Goal: Complete application form: Complete application form

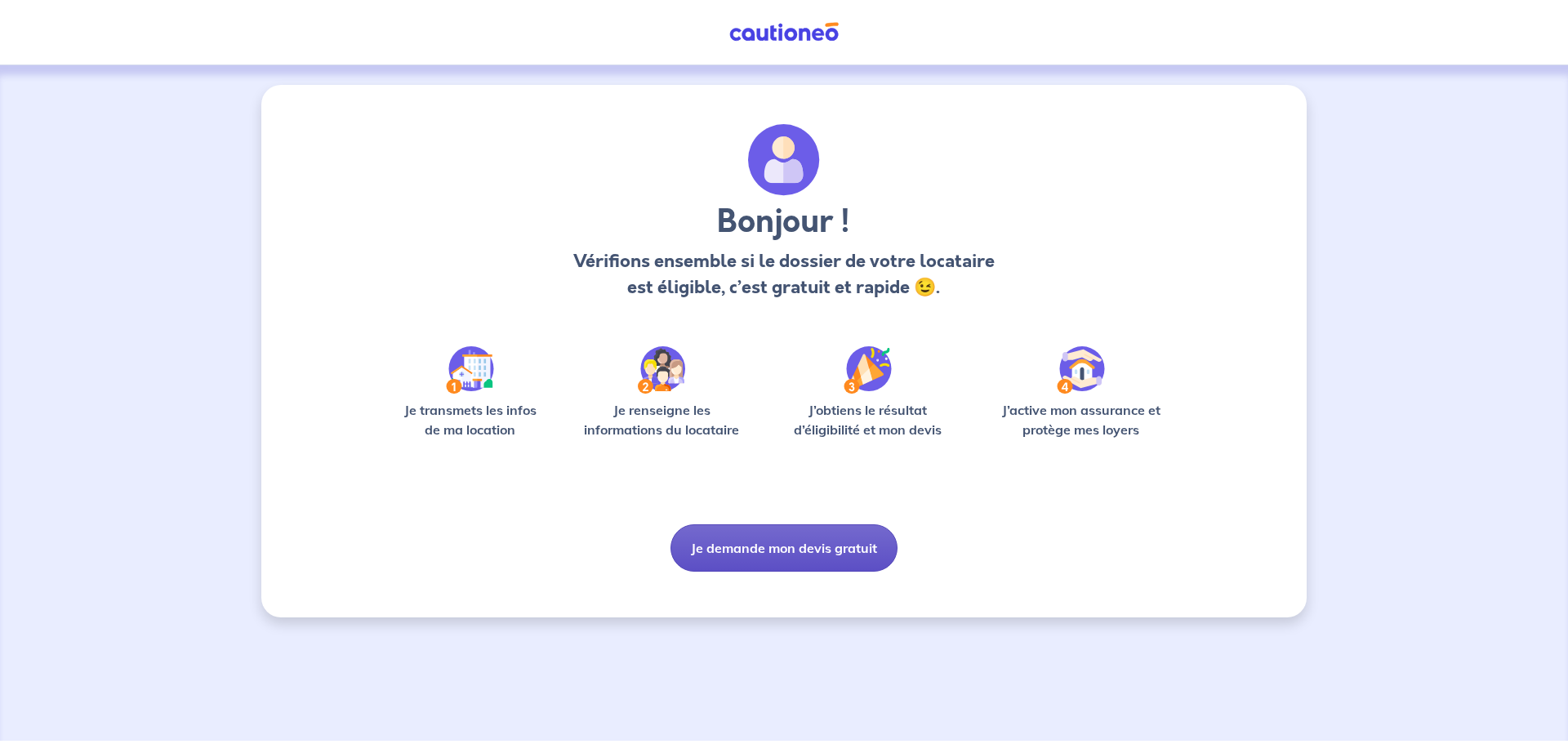
click at [753, 551] on button "Je demande mon devis gratuit" at bounding box center [784, 548] width 227 height 48
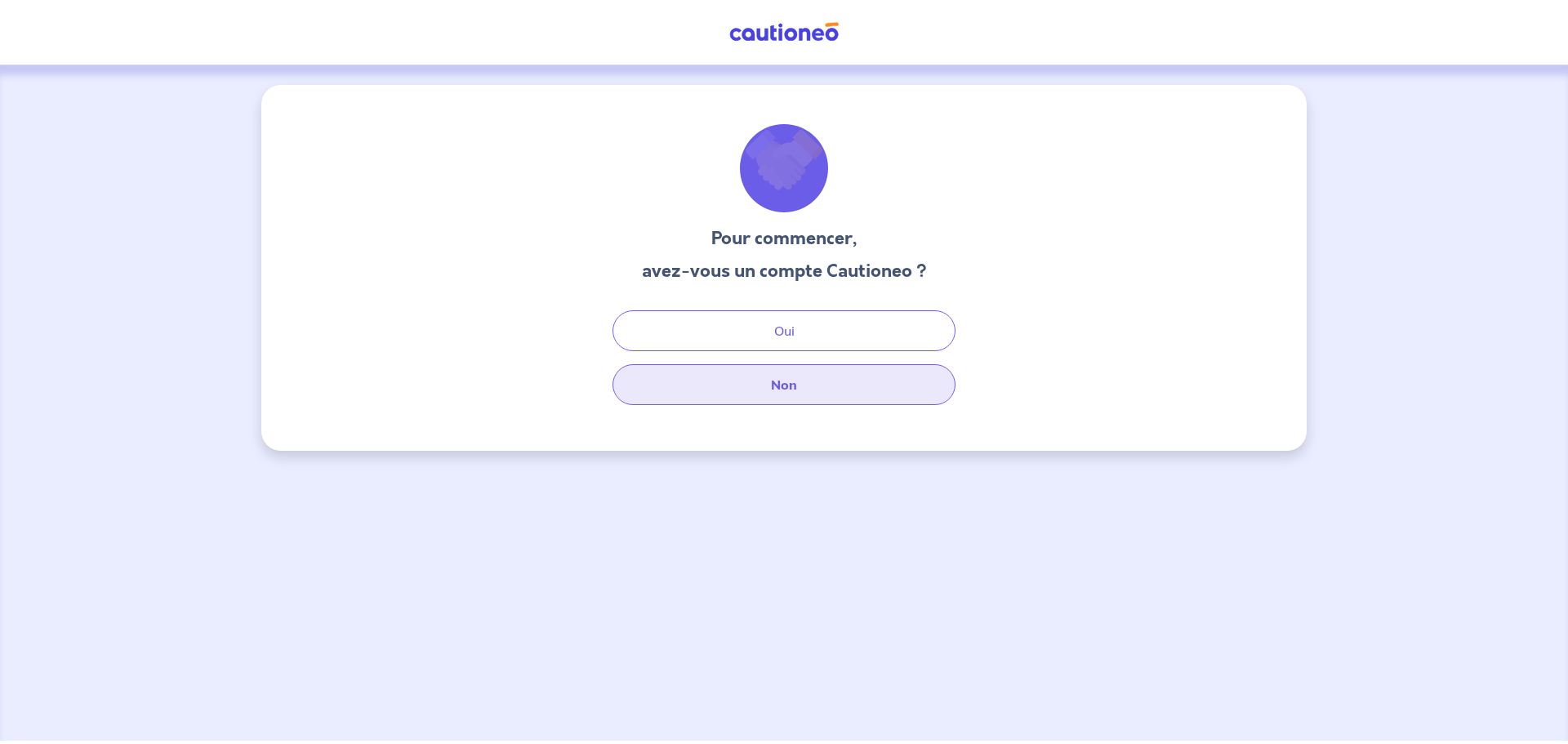
click at [789, 391] on button "Non" at bounding box center [784, 385] width 343 height 41
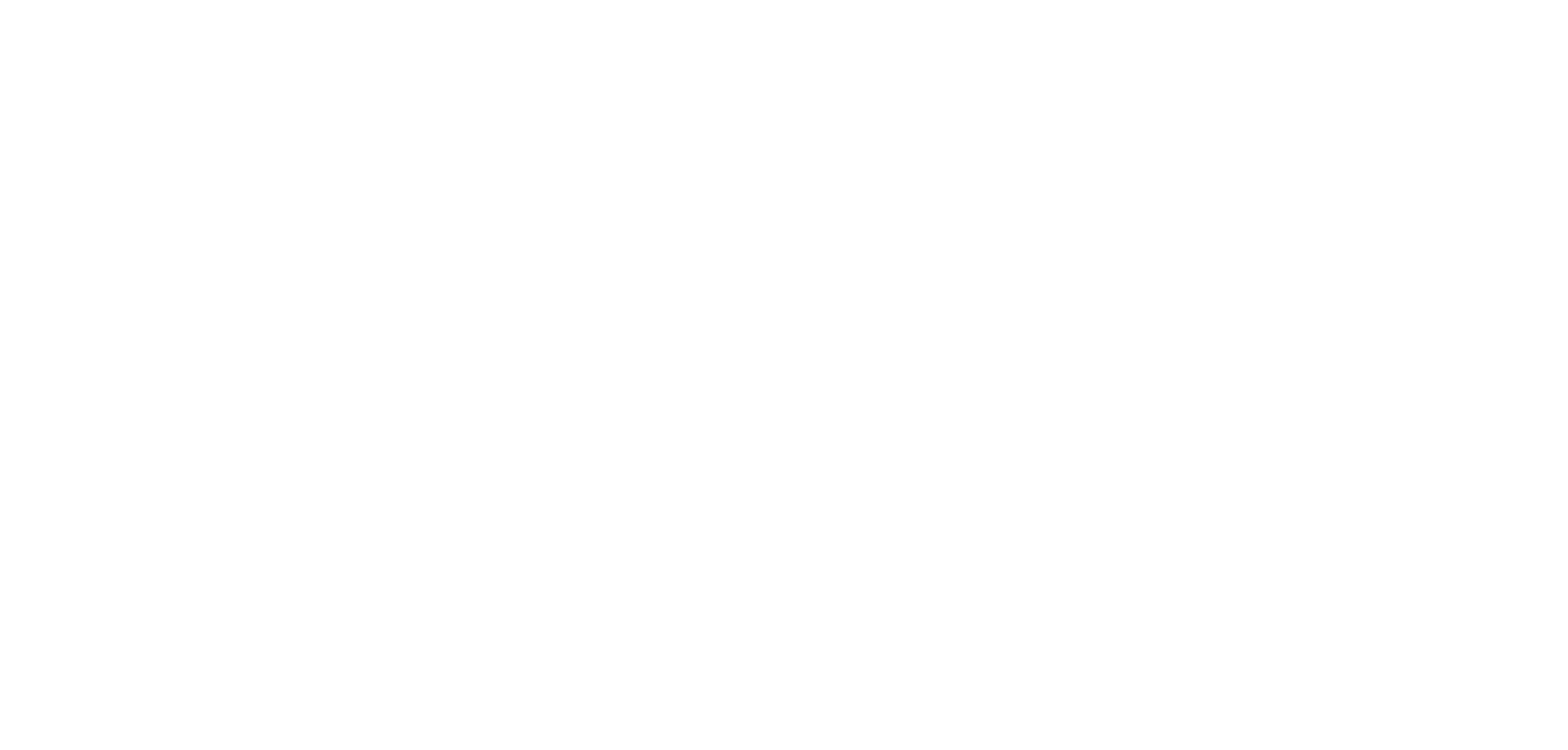
select select "FR"
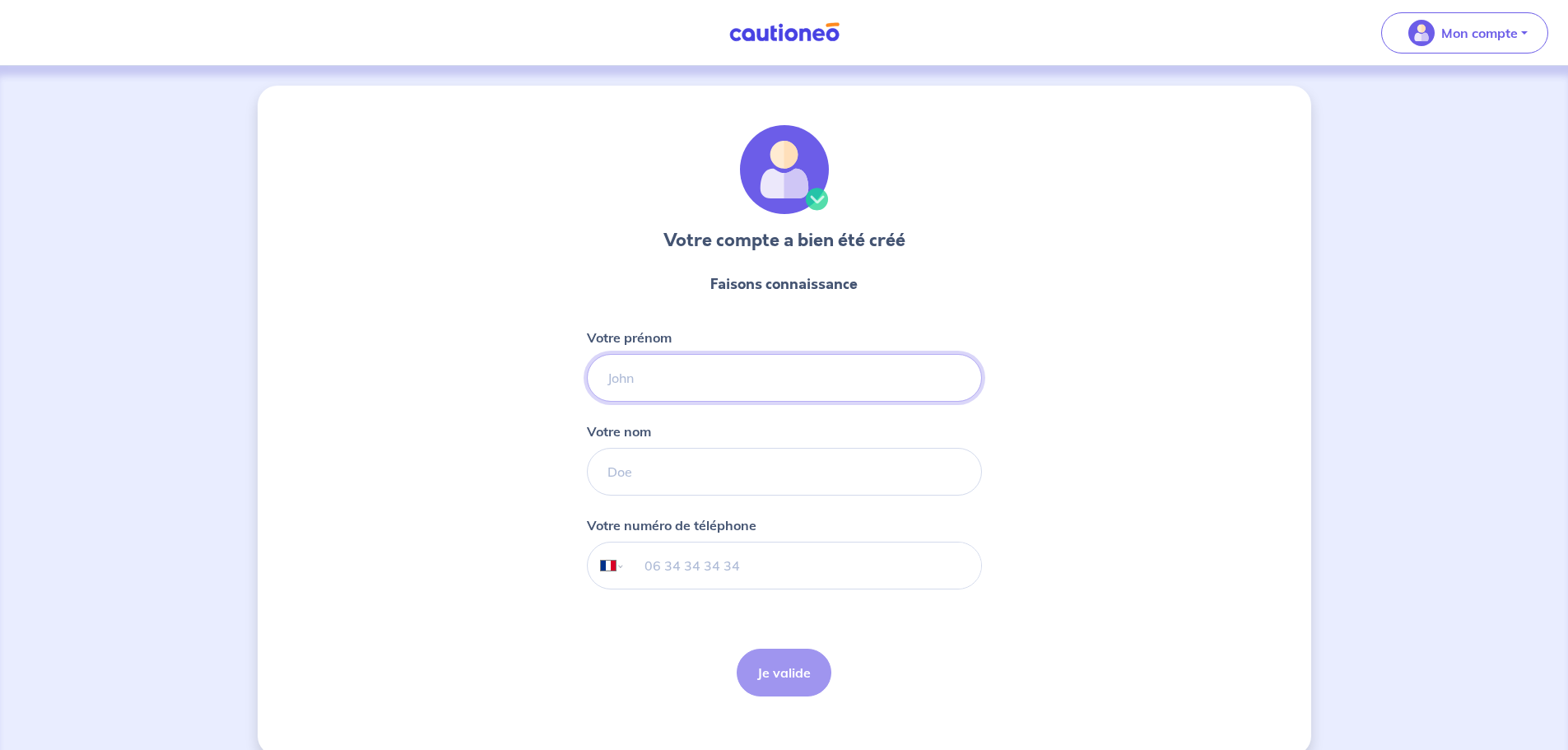
click at [641, 385] on input "Votre prénom" at bounding box center [784, 378] width 395 height 48
type input "[PERSON_NAME]"
click at [618, 459] on input "Votre nom" at bounding box center [784, 471] width 395 height 48
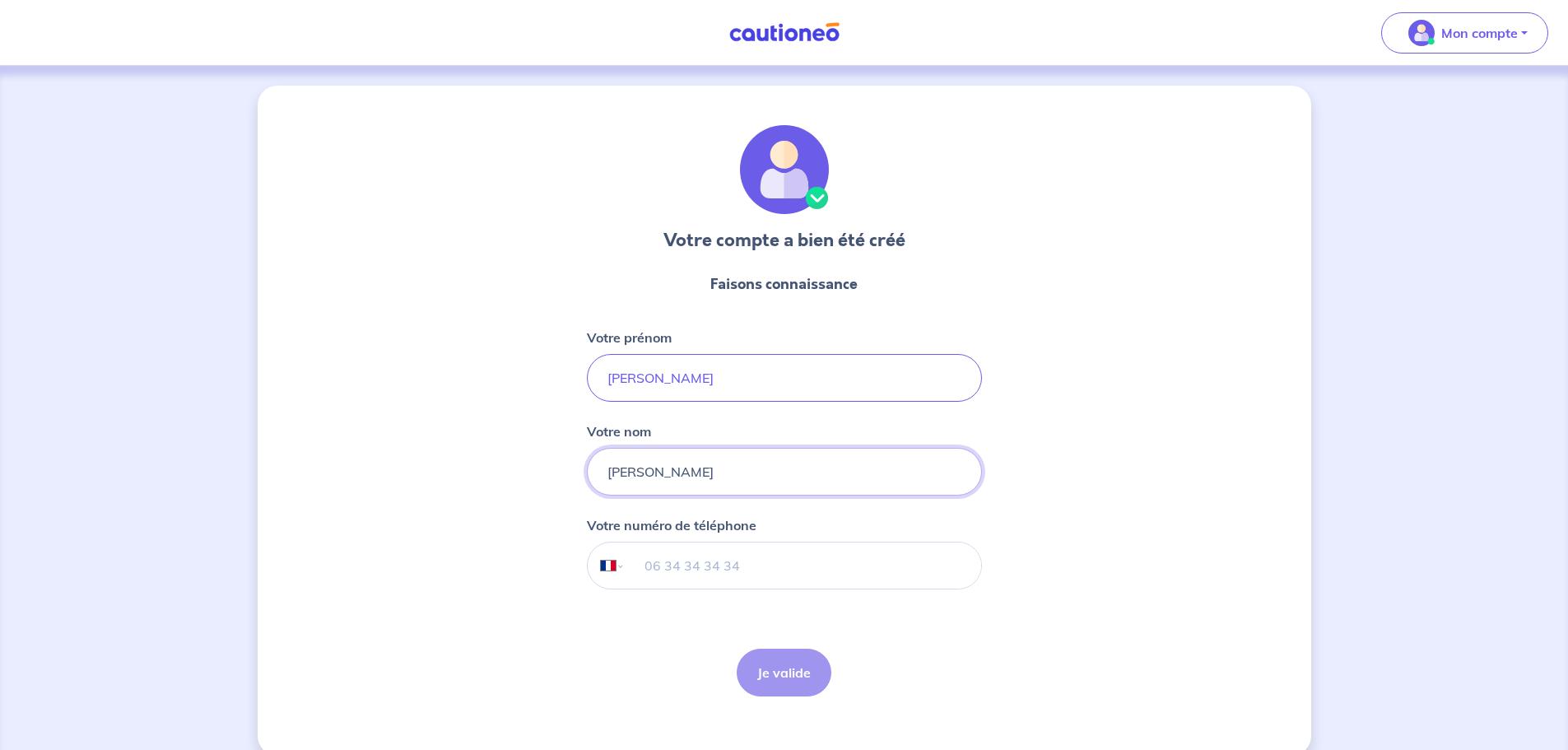
type input "[PERSON_NAME]"
type input "06 24 28 45 08"
type input "[PERSON_NAME]"
click at [804, 684] on button "Je valide" at bounding box center [784, 672] width 94 height 48
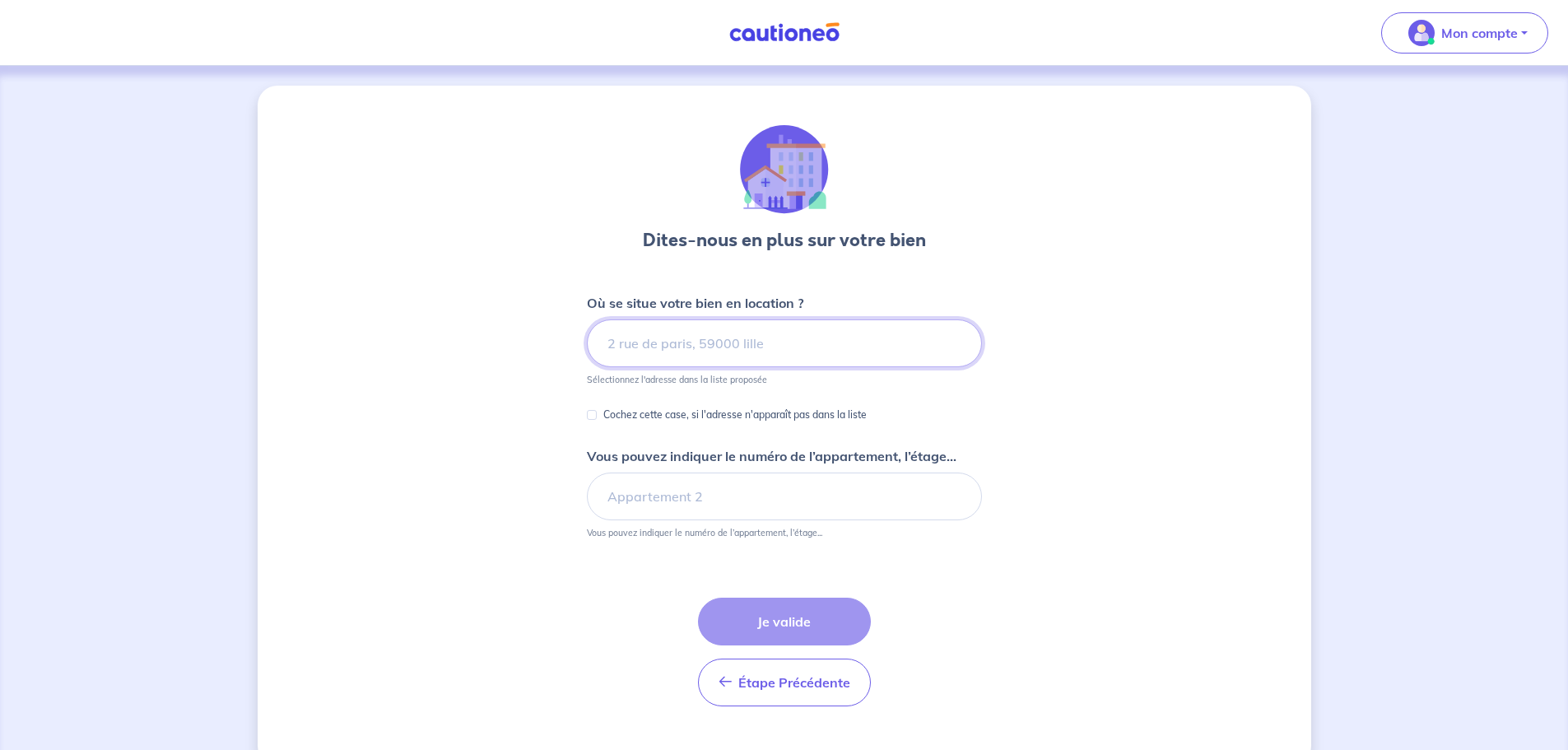
click at [696, 344] on input at bounding box center [784, 344] width 395 height 48
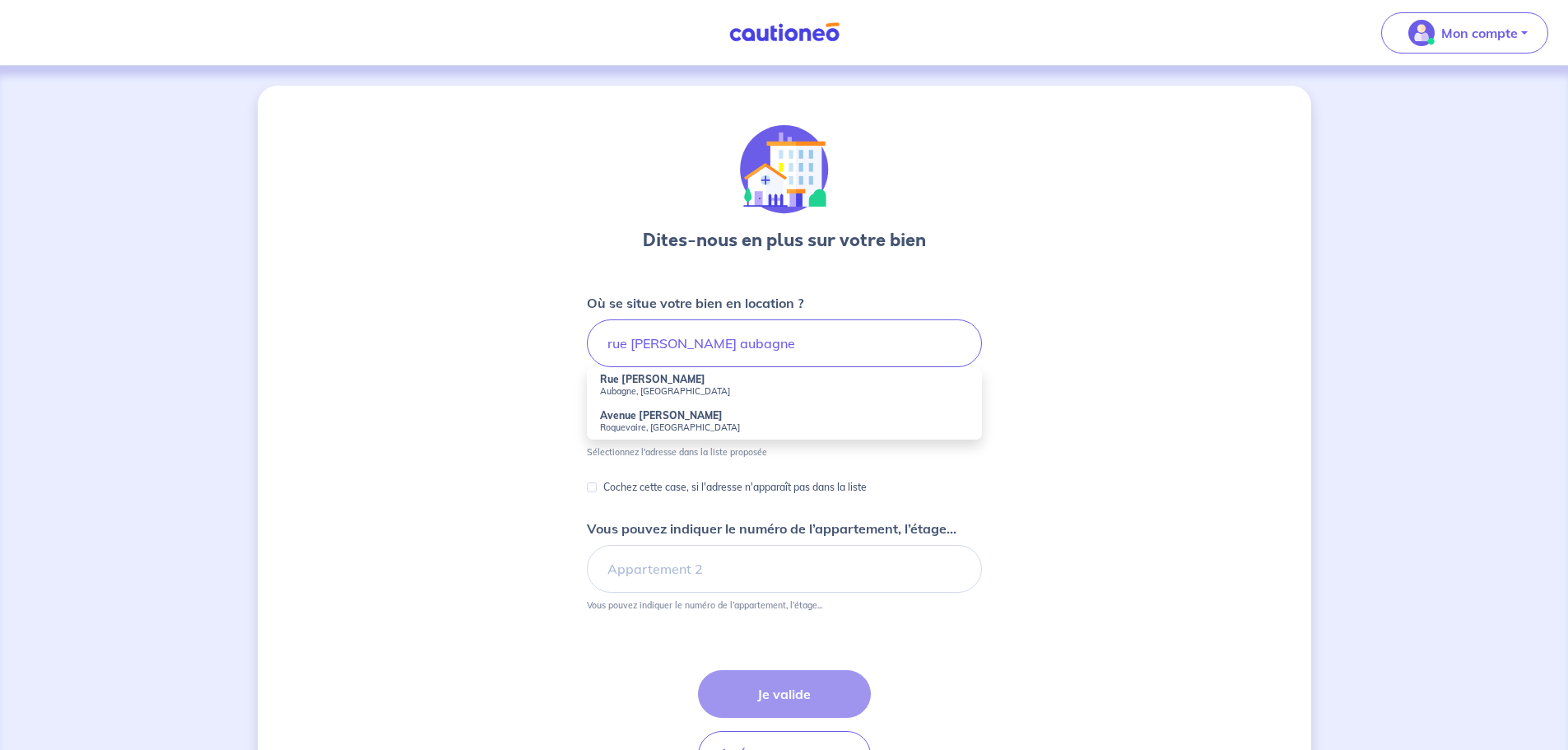
click at [728, 383] on li "Rue [PERSON_NAME] Aubagne, [GEOGRAPHIC_DATA]" at bounding box center [784, 385] width 395 height 36
type input "Rue [PERSON_NAME], [GEOGRAPHIC_DATA], [GEOGRAPHIC_DATA]"
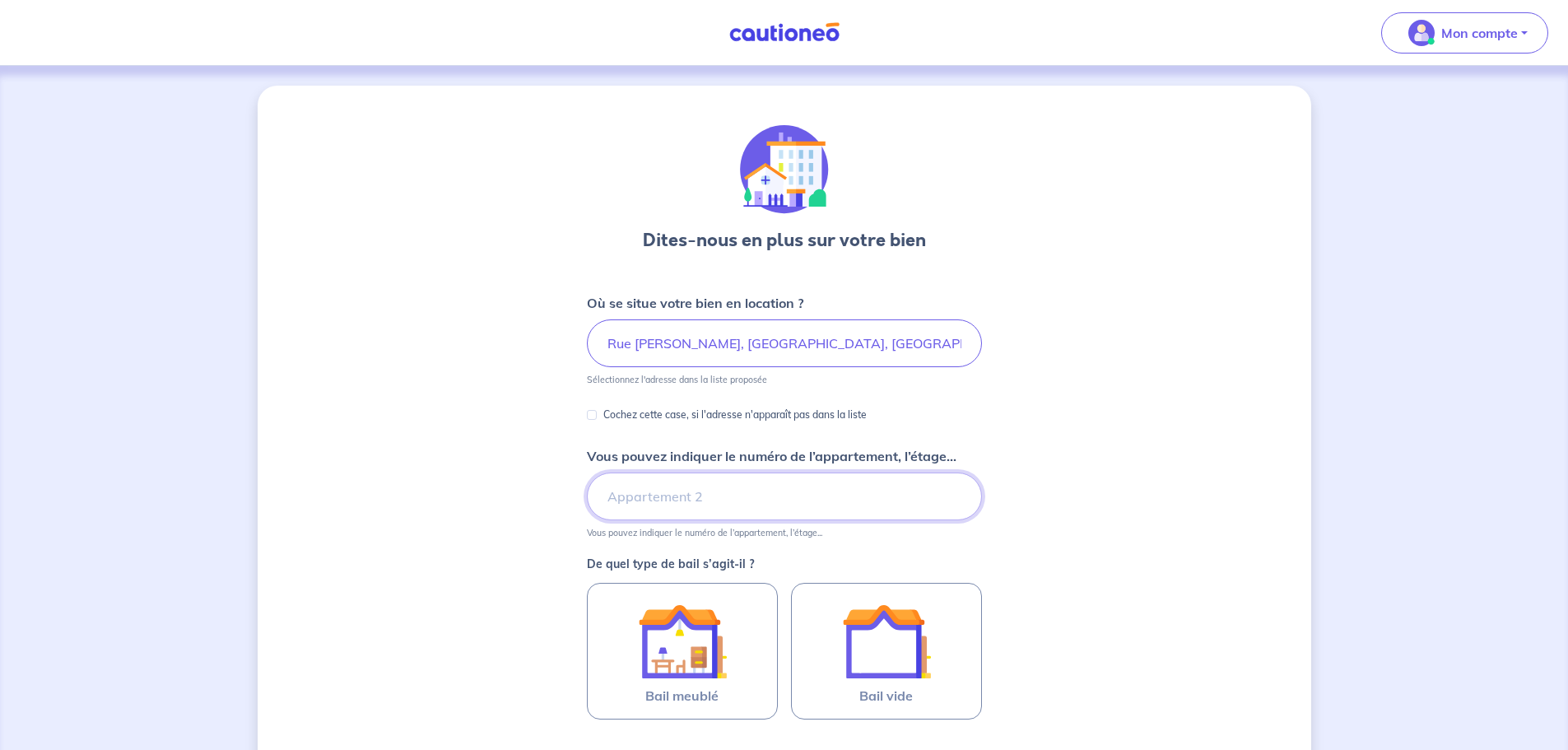
click at [629, 498] on input "Vous pouvez indiquer le numéro de l’appartement, l’étage..." at bounding box center [784, 497] width 395 height 48
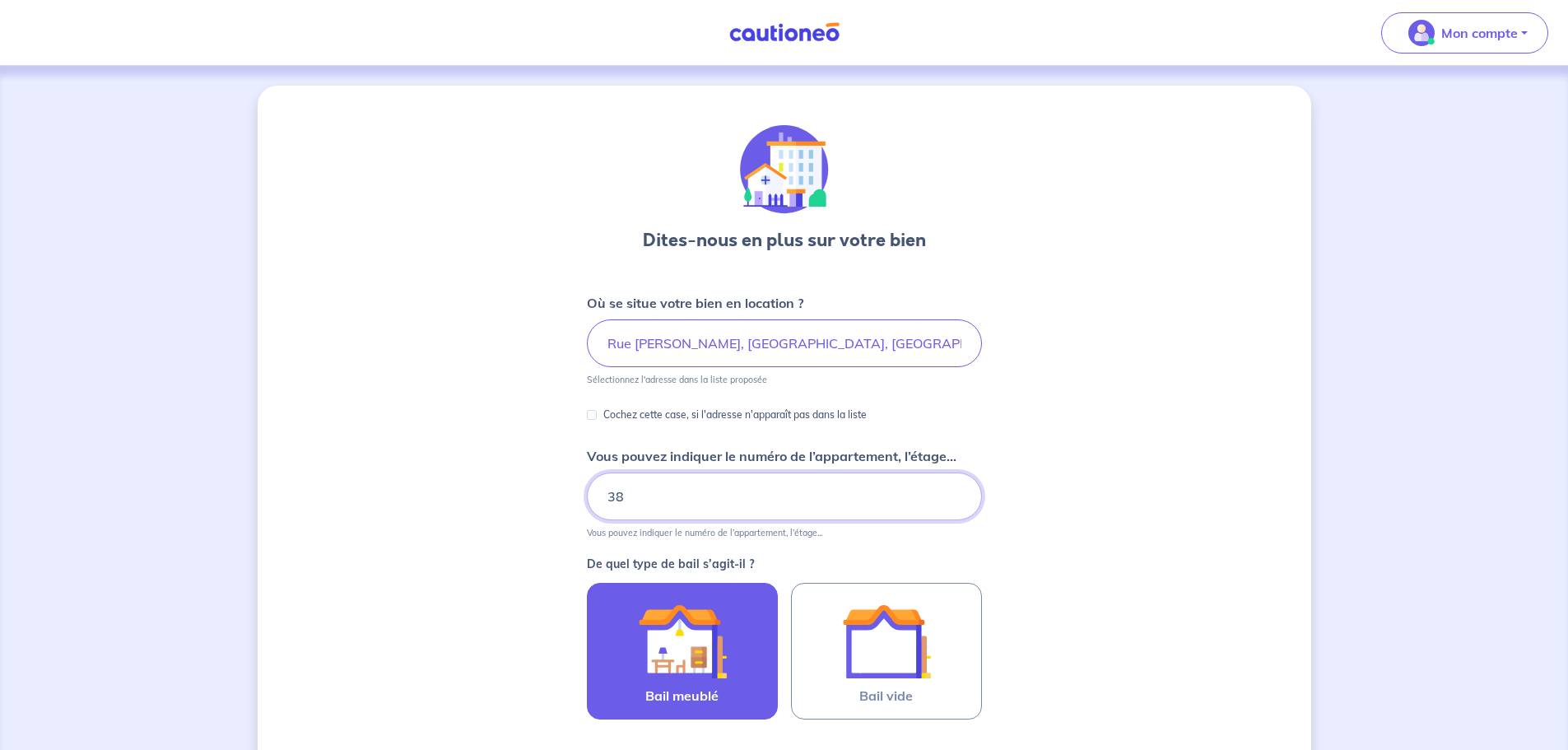
type input "38"
click at [683, 623] on img at bounding box center [682, 641] width 89 height 89
click at [0, 0] on input "Bail meublé" at bounding box center [0, 0] width 0 height 0
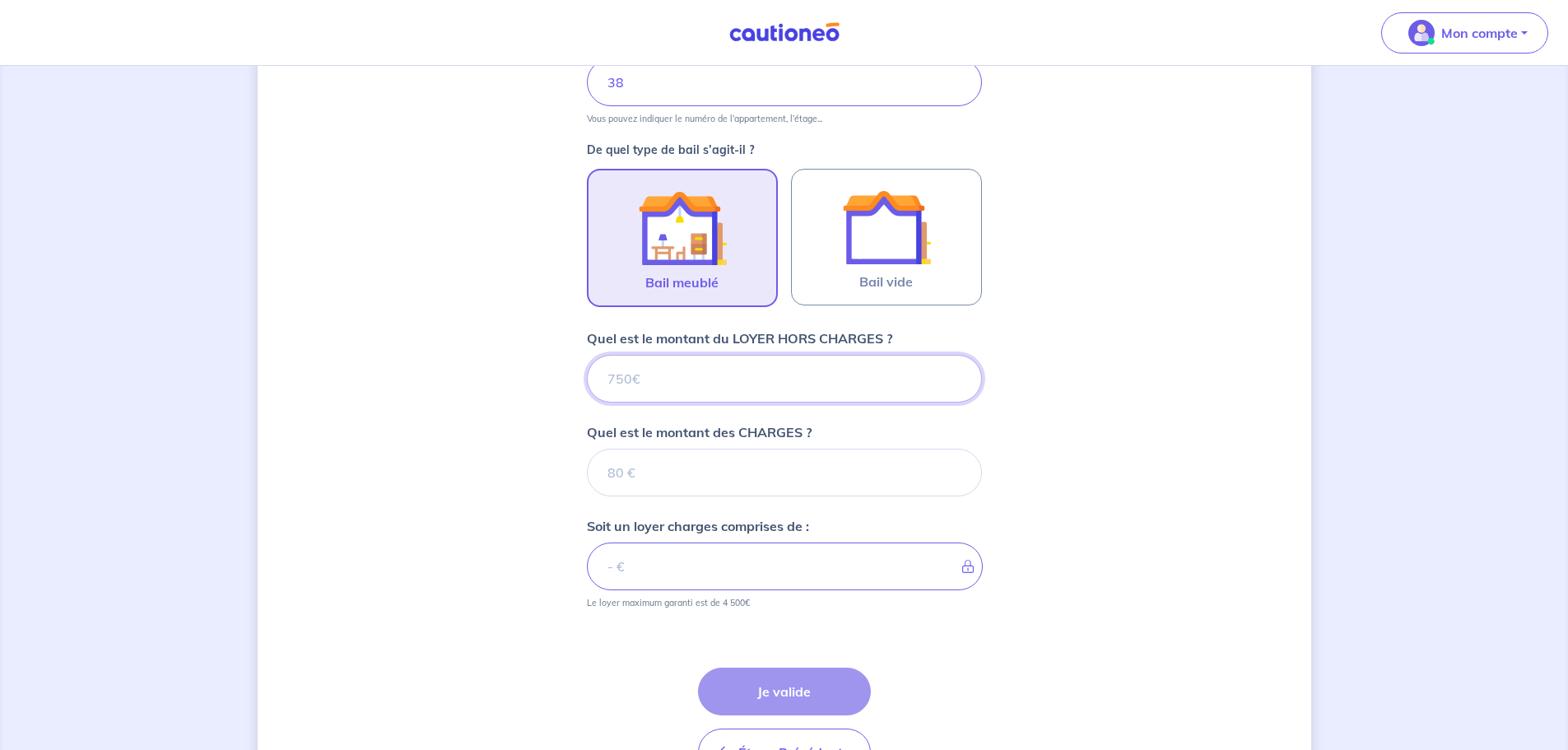
scroll to position [418, 0]
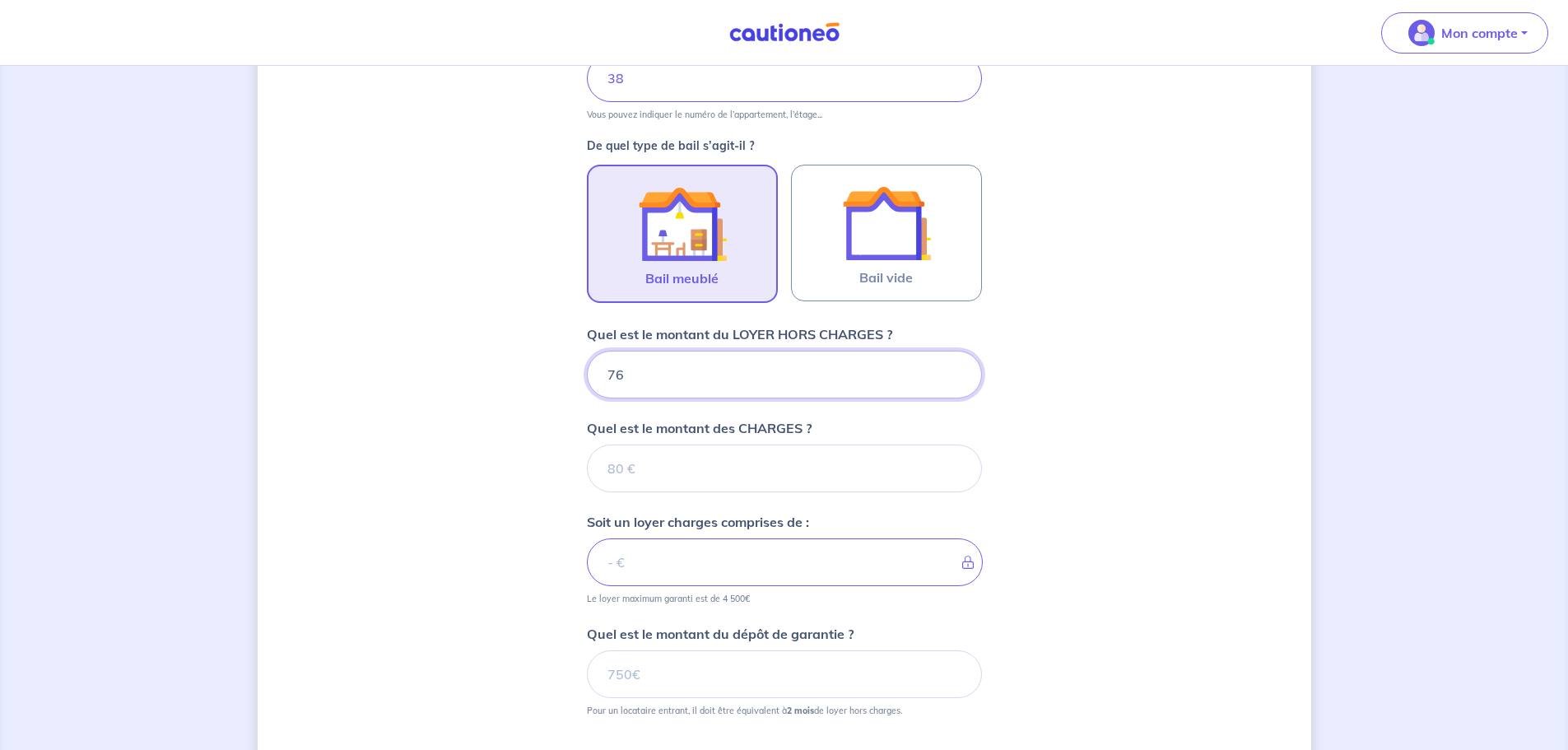
type input "760"
click at [627, 480] on input "Quel est le montant des CHARGES ?" at bounding box center [784, 468] width 395 height 48
type input "0"
type input "760"
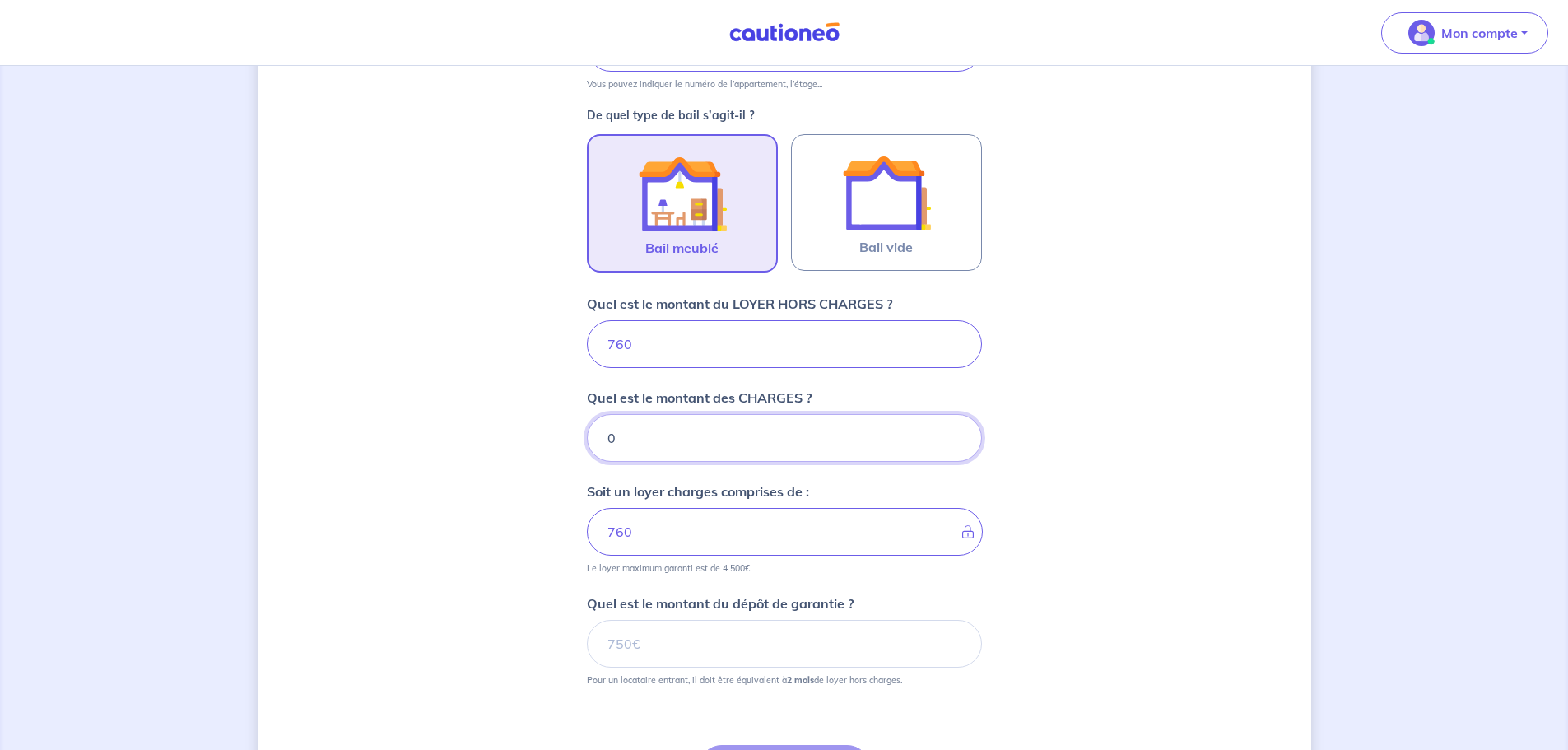
scroll to position [501, 0]
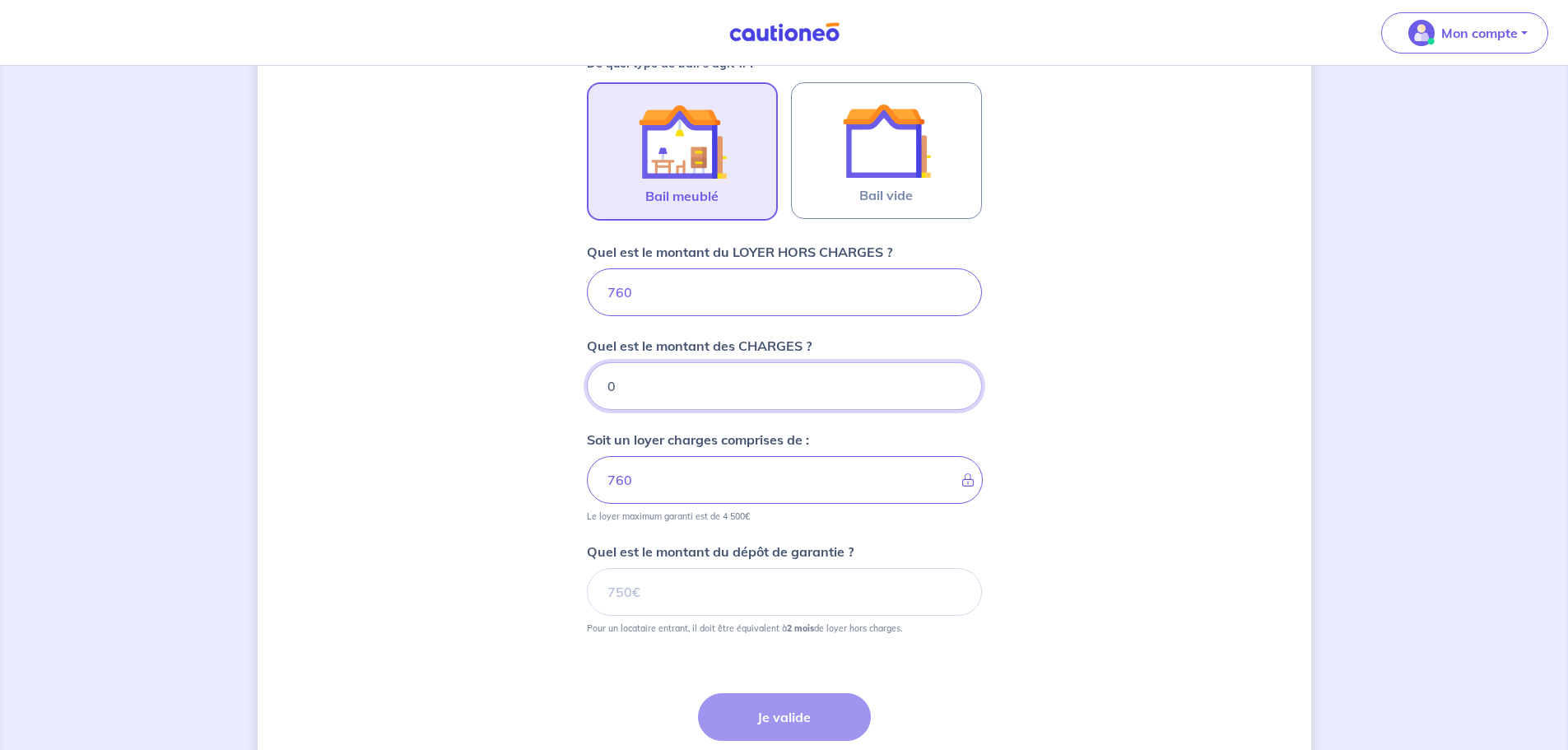
type input "0"
drag, startPoint x: 662, startPoint y: 591, endPoint x: 606, endPoint y: 600, distance: 56.7
click at [606, 600] on input "Quel est le montant du dépôt de garantie ?" at bounding box center [784, 592] width 395 height 48
click at [708, 588] on input "Quel est le montant du dépôt de garantie ?" at bounding box center [784, 592] width 395 height 48
type input "1520"
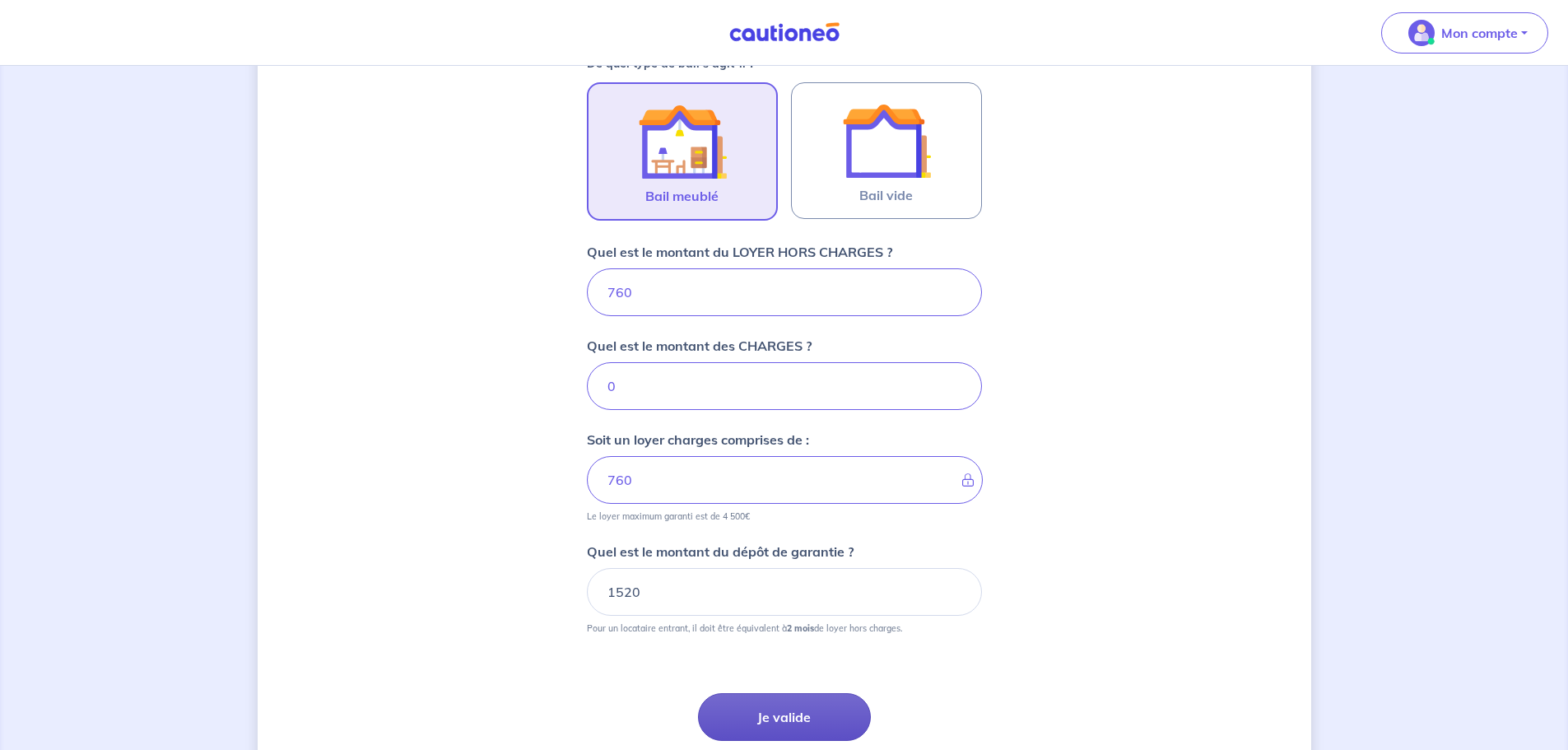
click at [820, 712] on button "Je valide" at bounding box center [785, 718] width 173 height 48
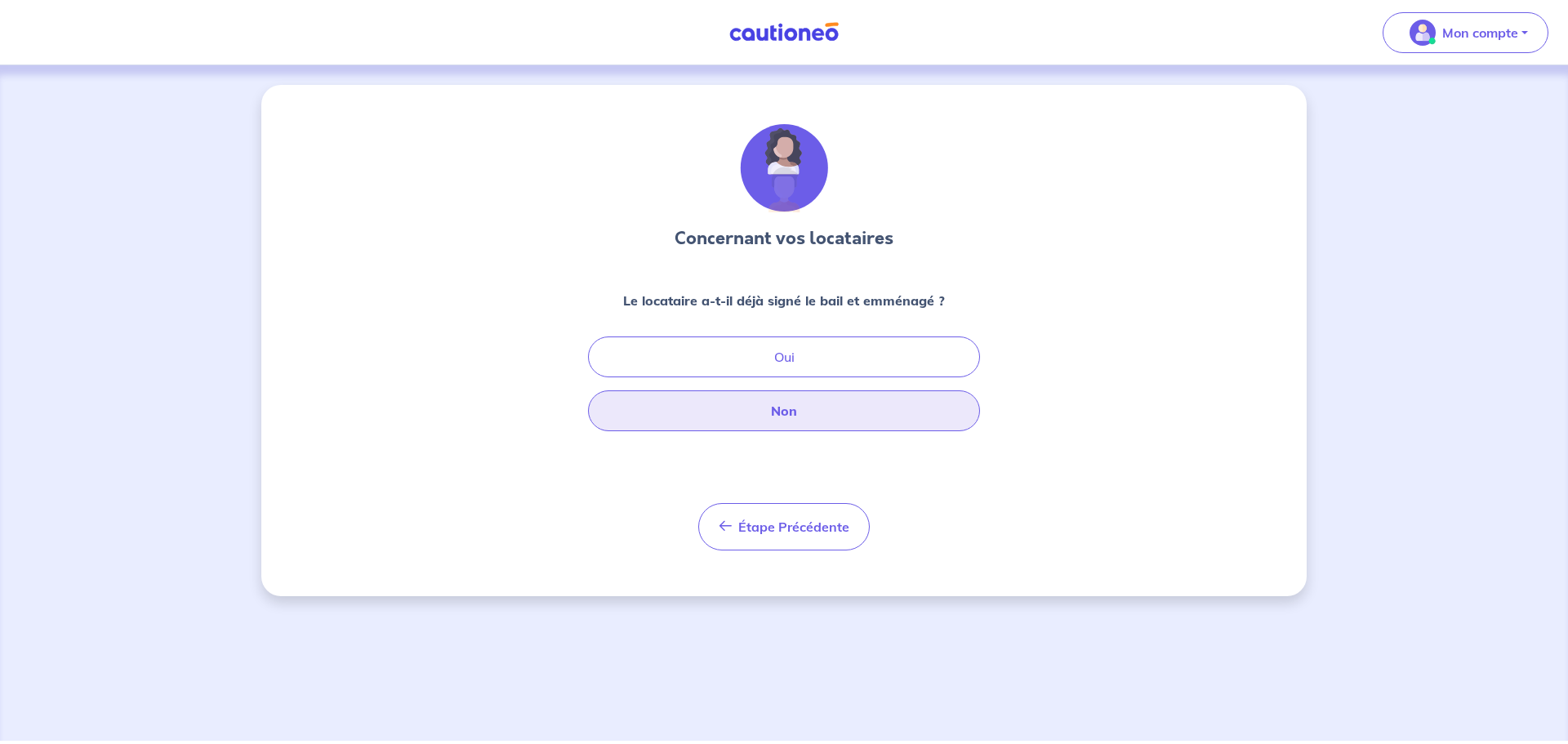
click at [820, 419] on button "Non" at bounding box center [784, 411] width 392 height 41
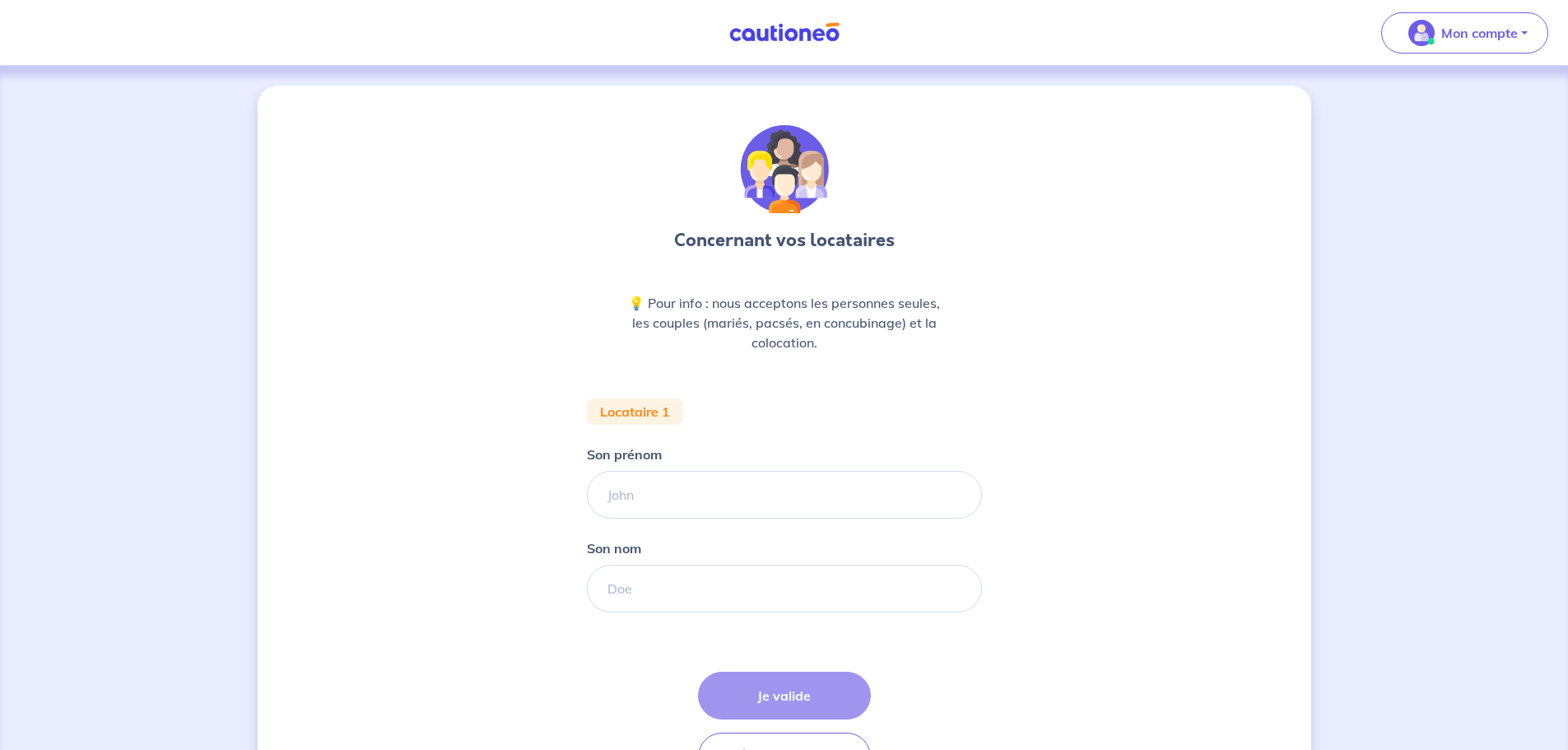
click at [1088, 602] on div "Concernant vos locataires 💡 Pour info : nous acceptons les personnes seules, le…" at bounding box center [785, 462] width 1054 height 755
click at [686, 491] on input "Son prénom" at bounding box center [784, 495] width 395 height 48
type input "[PERSON_NAME]"
click at [668, 581] on input "Son nom" at bounding box center [784, 589] width 395 height 48
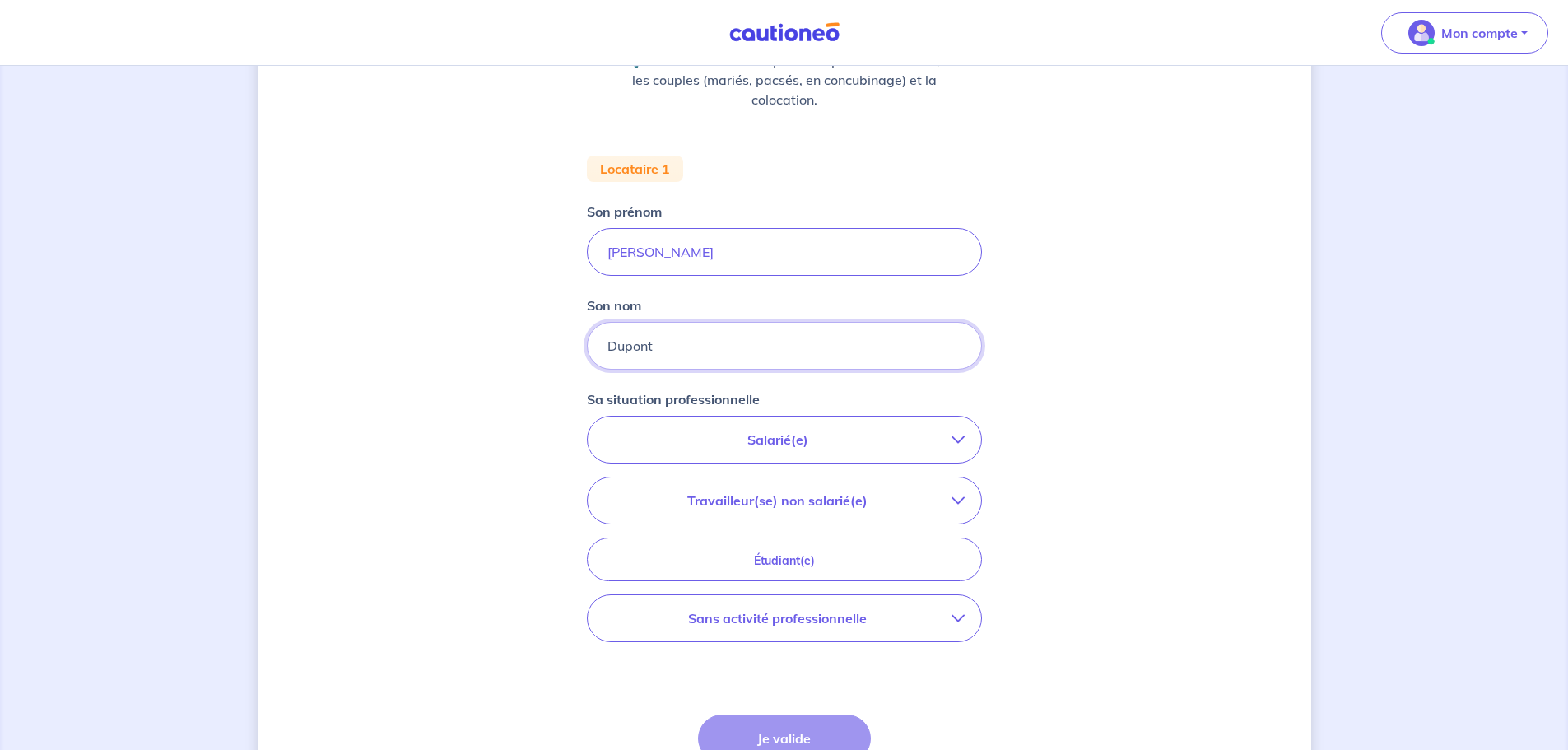
scroll to position [247, 0]
type input "Dupont"
click at [811, 432] on p "Salarié(e)" at bounding box center [778, 436] width 347 height 20
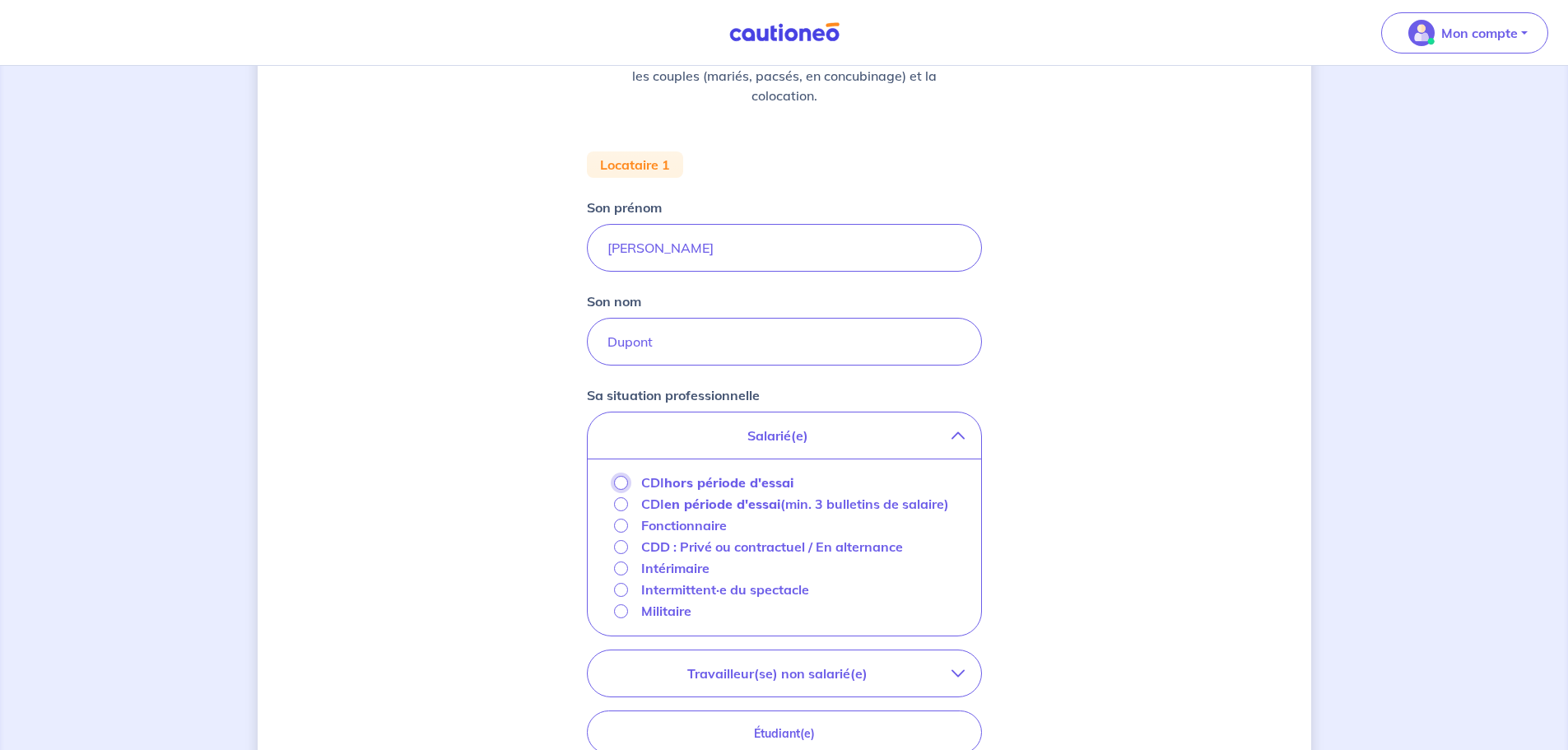
click at [619, 484] on input "CDI hors période d'essai" at bounding box center [621, 483] width 14 height 14
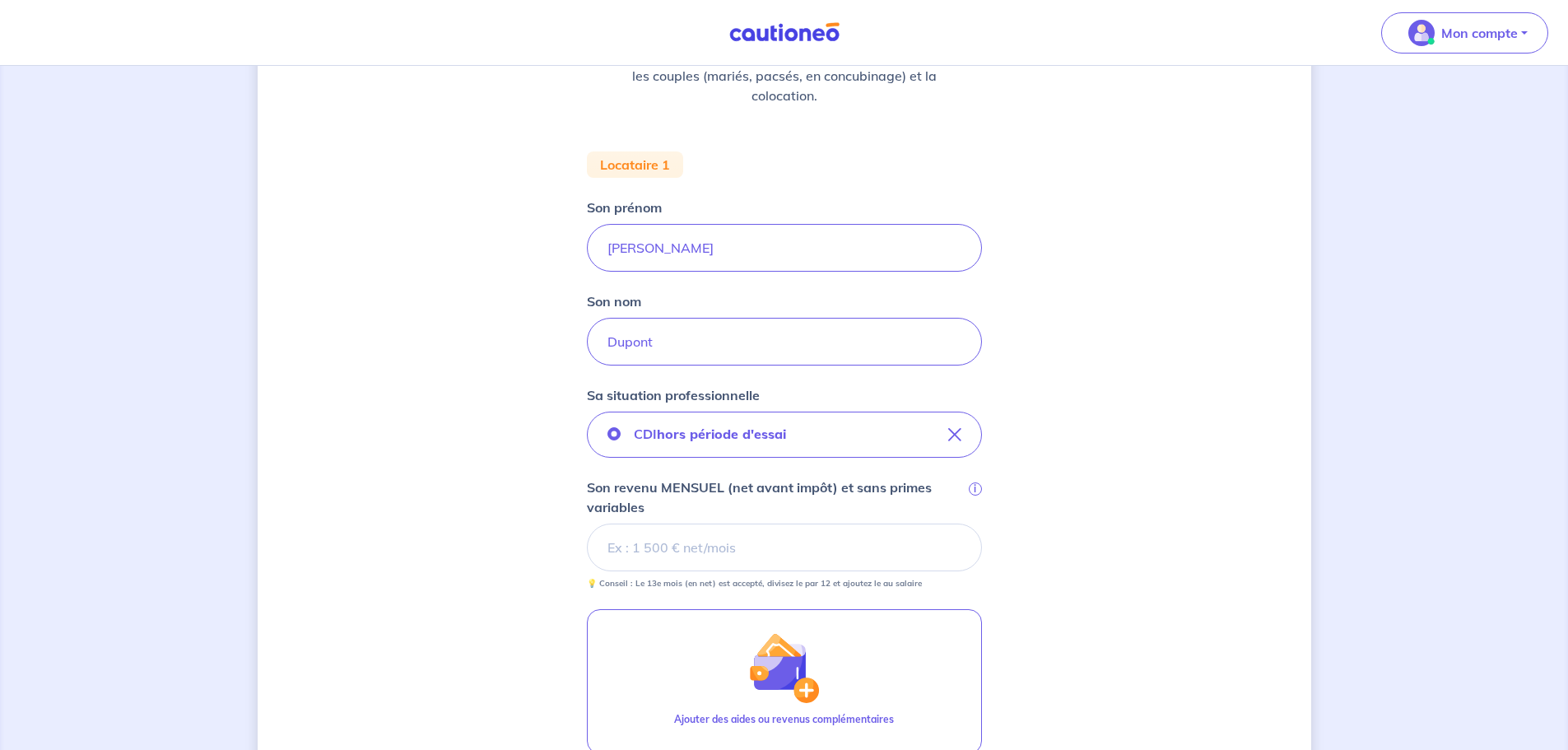
click at [694, 545] on input "Son revenu MENSUEL (net avant impôt) et sans primes variables i" at bounding box center [784, 548] width 395 height 48
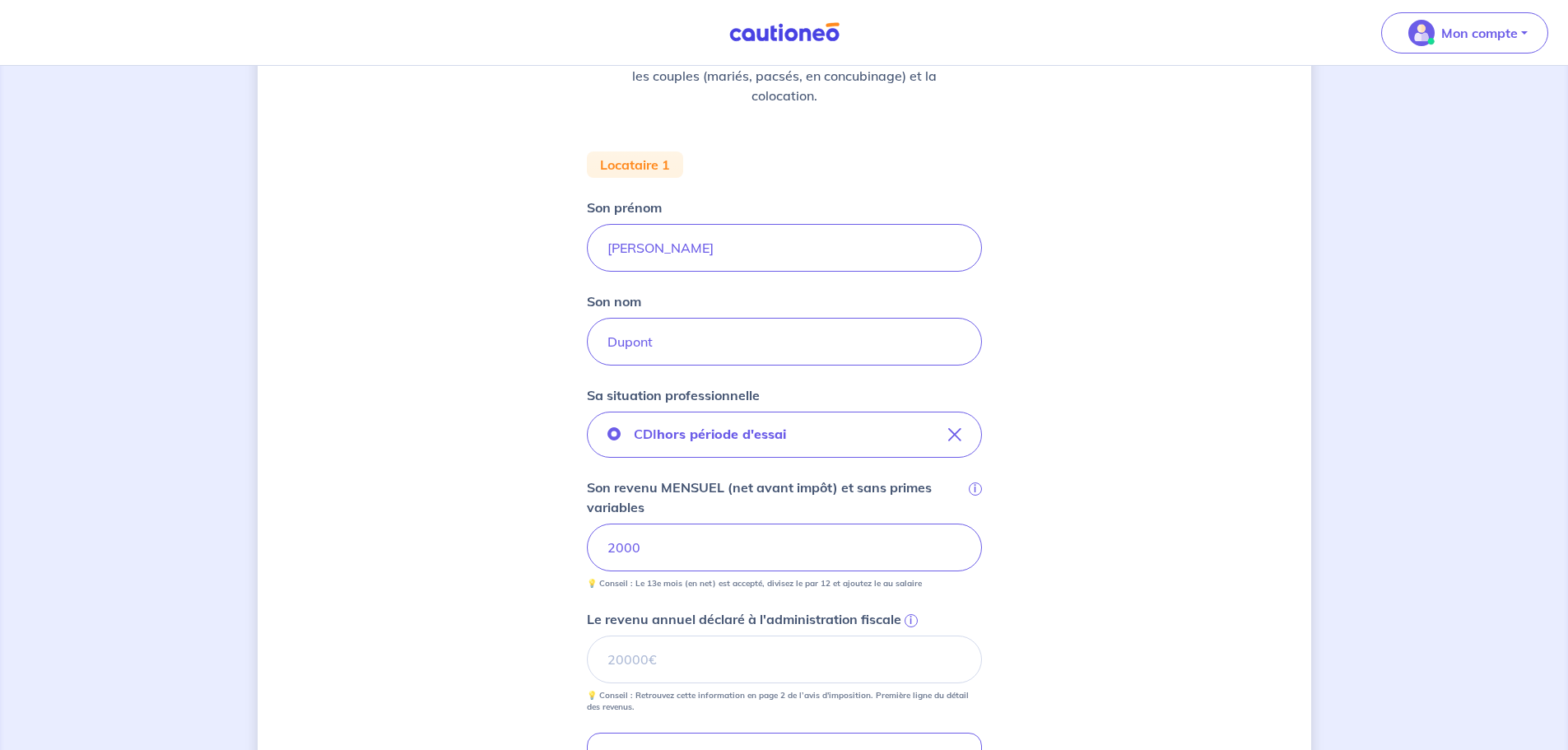
click at [1087, 583] on div "Concernant vos locataires 💡 Pour info : nous acceptons les personnes seules, le…" at bounding box center [785, 482] width 1054 height 1287
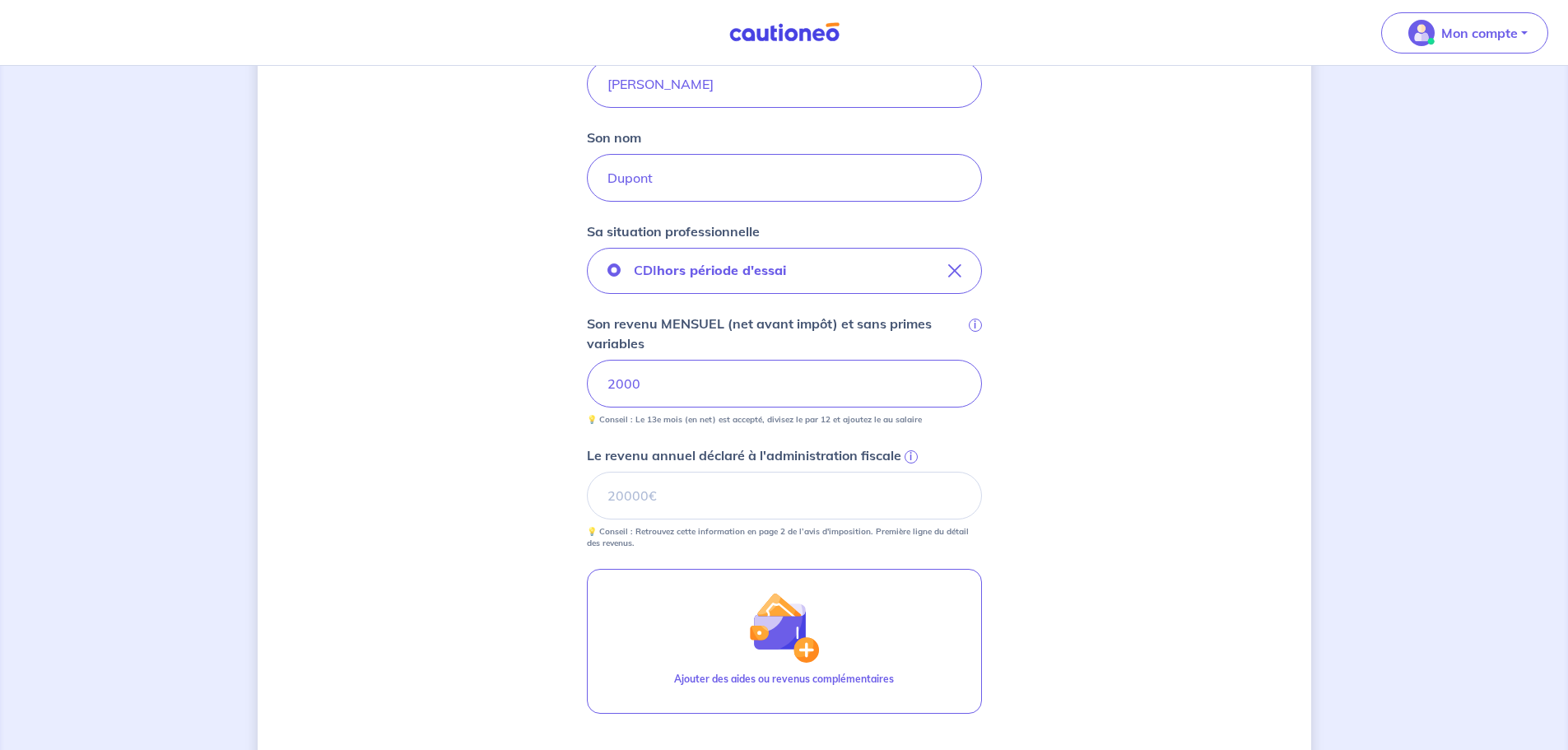
scroll to position [412, 0]
click at [909, 455] on span "i" at bounding box center [911, 455] width 13 height 13
click at [909, 471] on input "Le revenu annuel déclaré à l'administration fiscale i" at bounding box center [784, 495] width 395 height 48
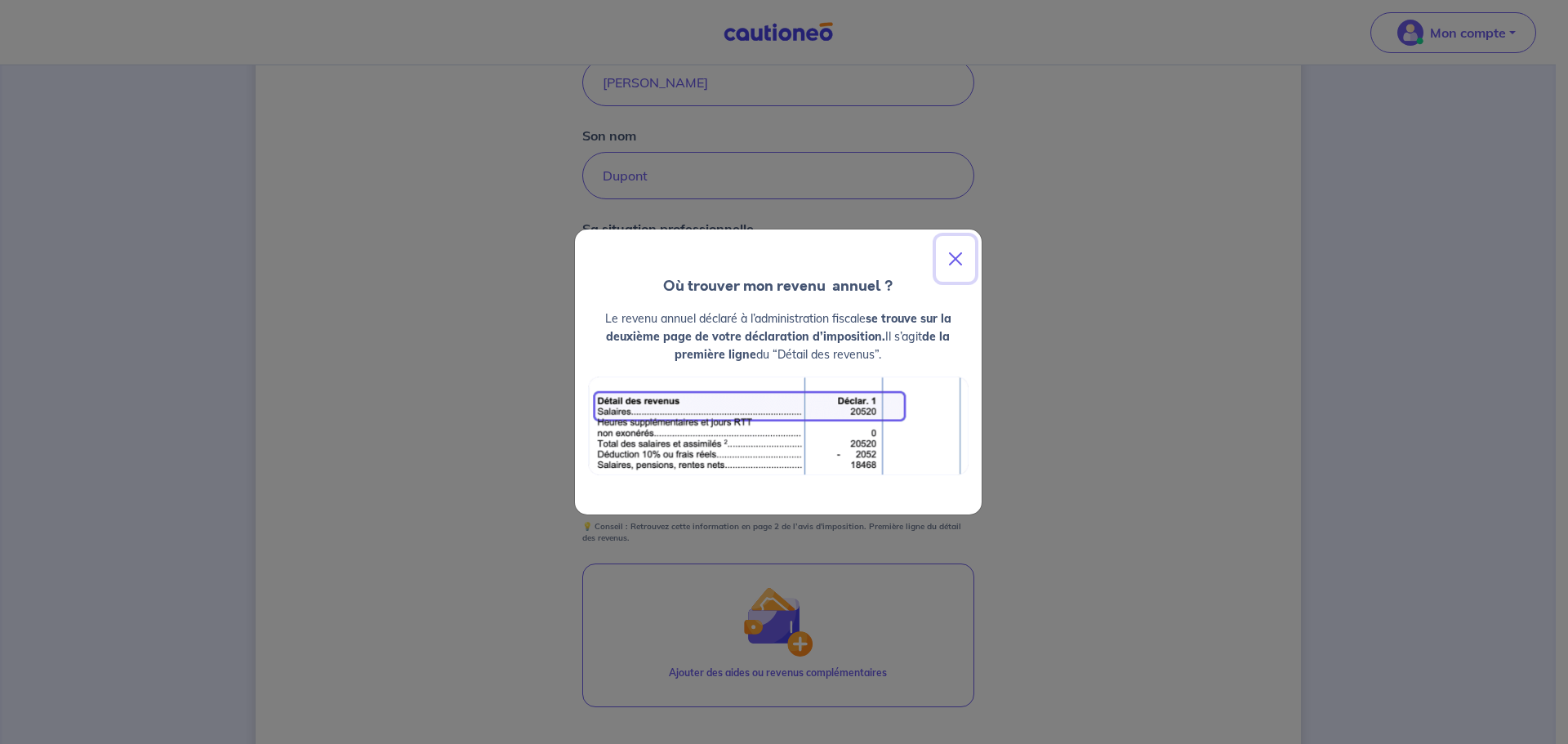
click at [954, 261] on button "Close" at bounding box center [956, 258] width 39 height 46
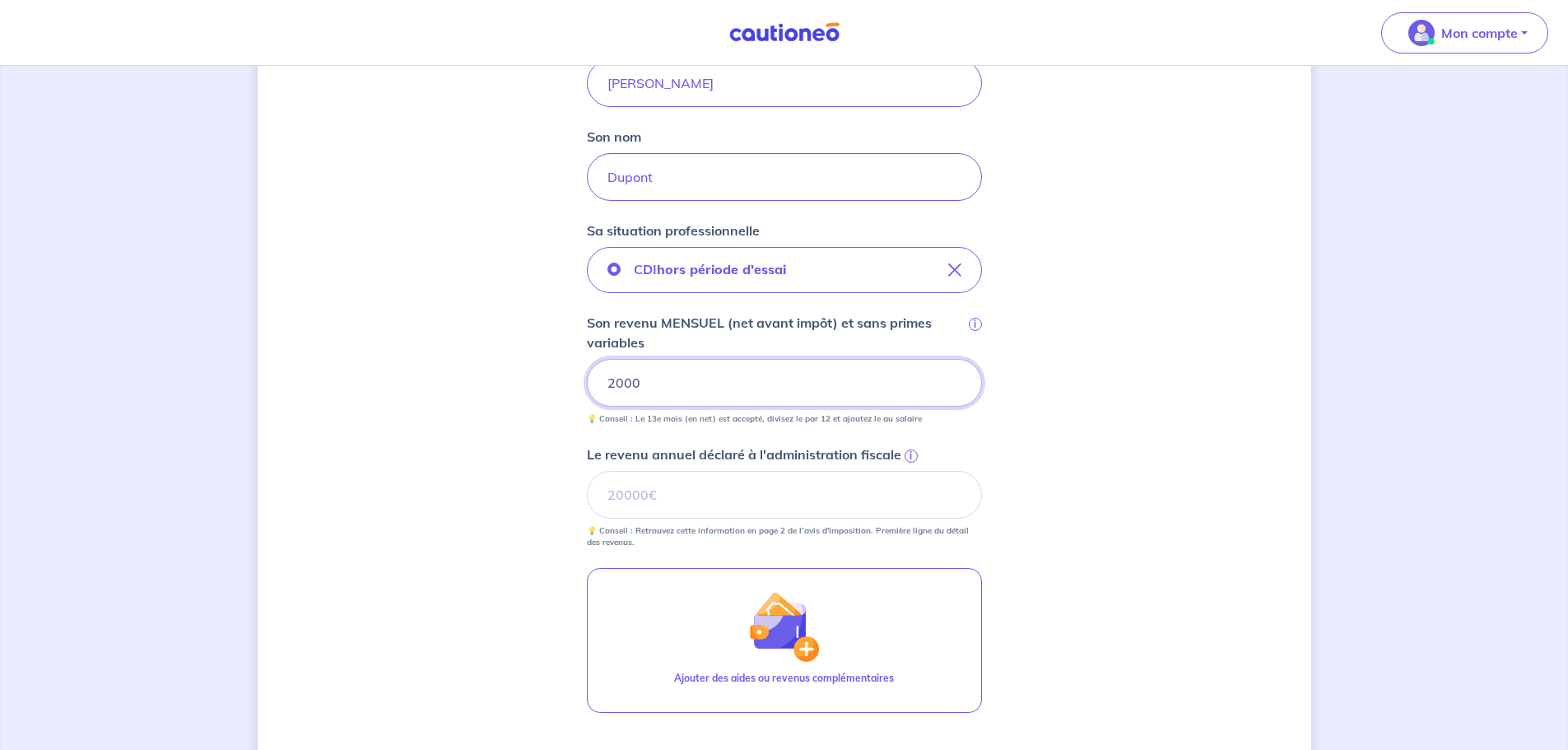
click at [668, 389] on input "2000" at bounding box center [784, 383] width 395 height 48
click at [651, 487] on input "Le revenu annuel déclaré à l'administration fiscale i" at bounding box center [784, 495] width 395 height 48
type input "24500"
click at [1108, 524] on div "Concernant vos locataires 💡 Pour info : nous acceptons les personnes seules, le…" at bounding box center [785, 317] width 1054 height 1287
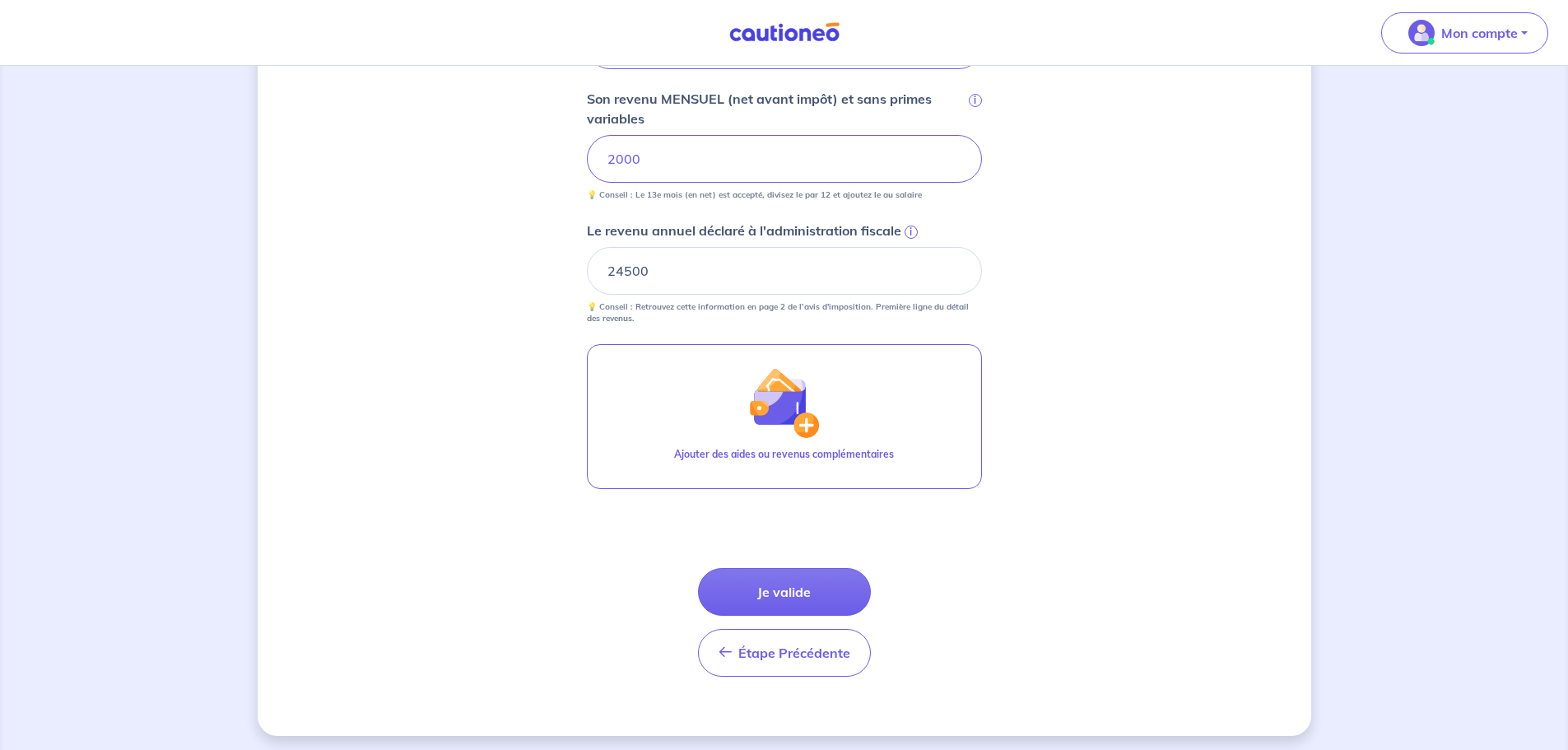
scroll to position [642, 0]
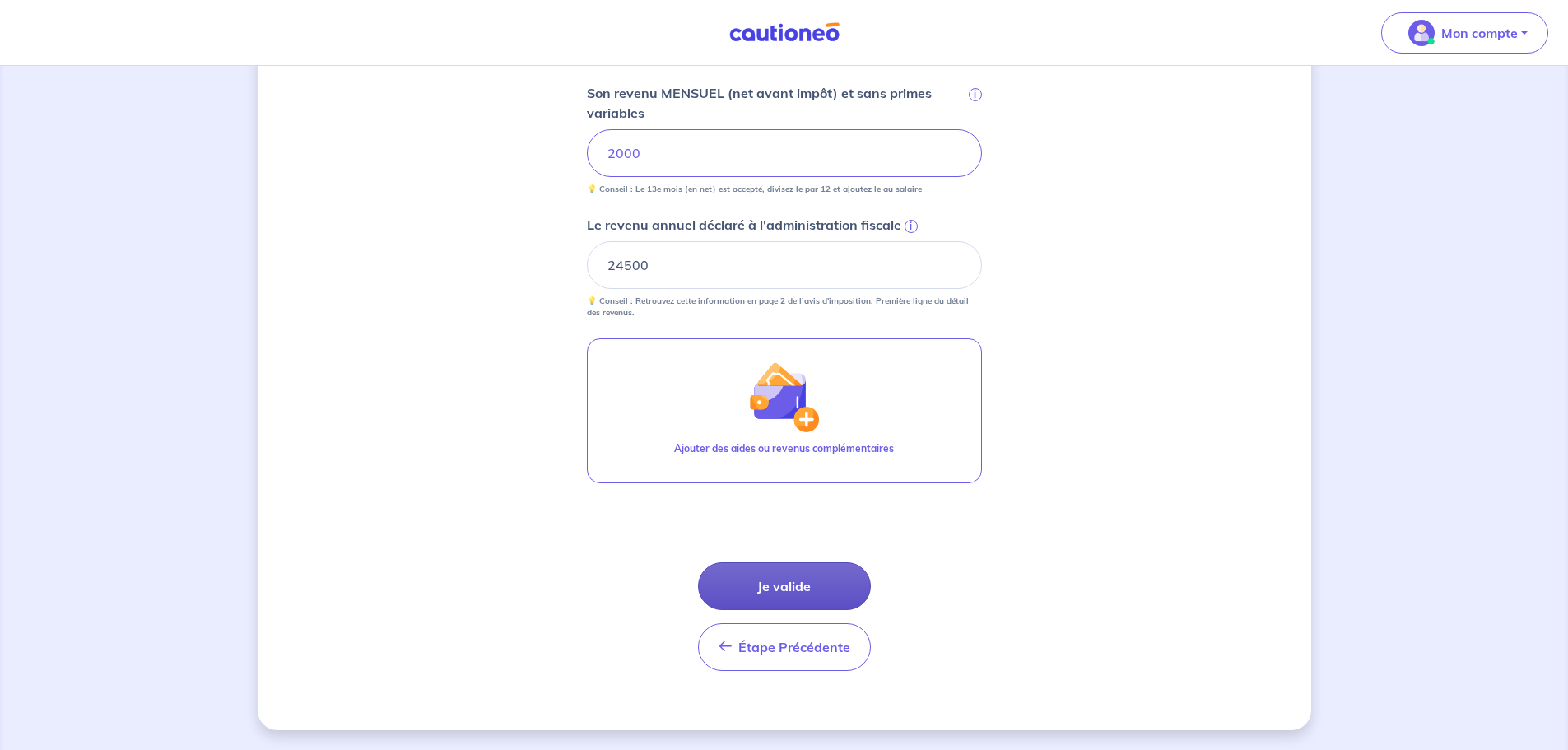
click at [836, 582] on button "Je valide" at bounding box center [785, 586] width 173 height 48
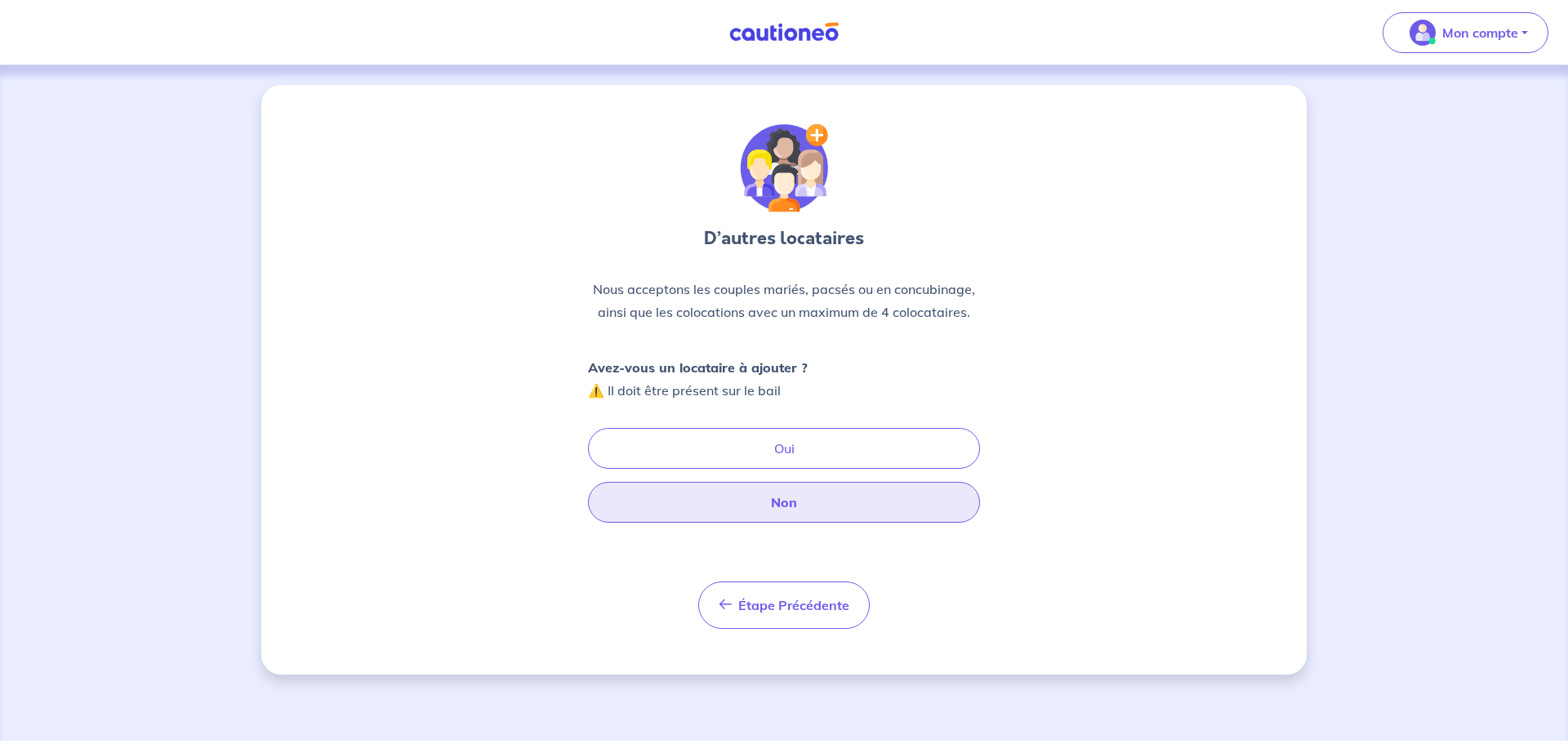
click at [789, 509] on button "Non" at bounding box center [784, 502] width 392 height 41
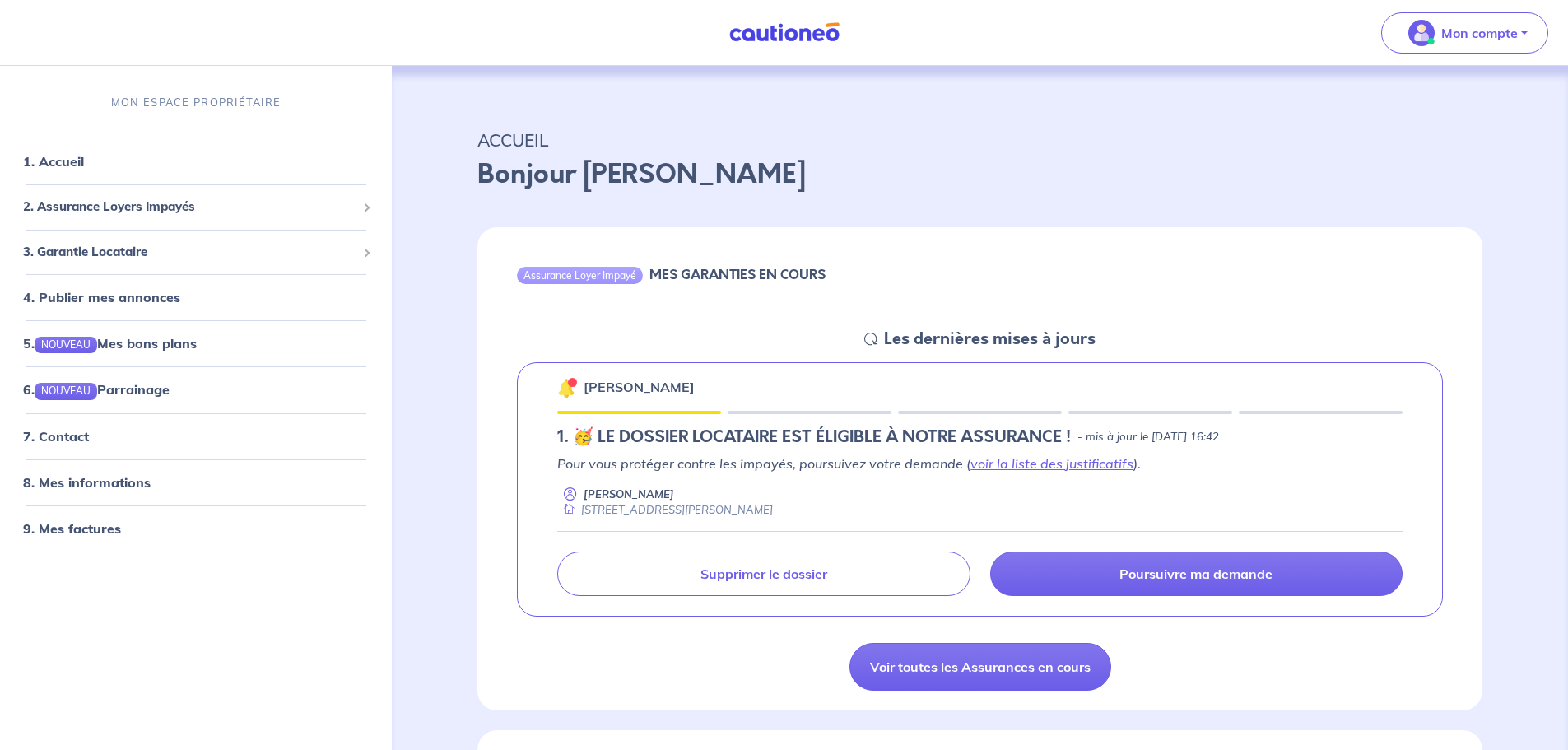
drag, startPoint x: 1515, startPoint y: 2, endPoint x: 1225, endPoint y: 124, distance: 314.6
click at [1205, 151] on p "ACCUEIL" at bounding box center [980, 140] width 1006 height 29
